Goal: Task Accomplishment & Management: Manage account settings

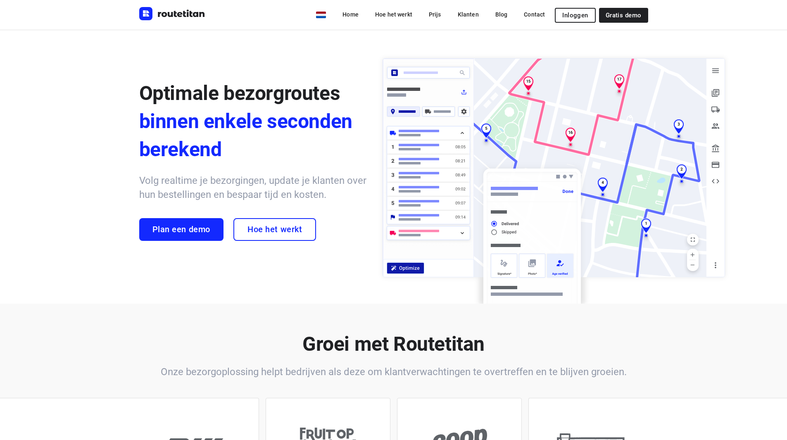
click at [580, 18] on span "Inloggen" at bounding box center [575, 15] width 26 height 7
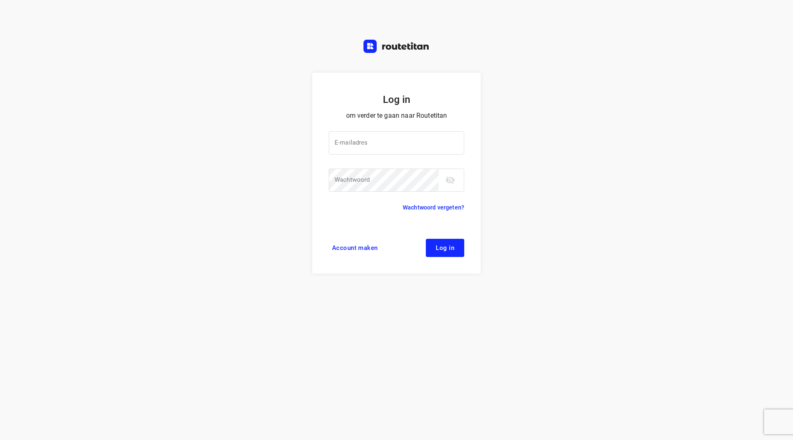
type input "[EMAIL_ADDRESS][DOMAIN_NAME]"
